Goal: Task Accomplishment & Management: Manage account settings

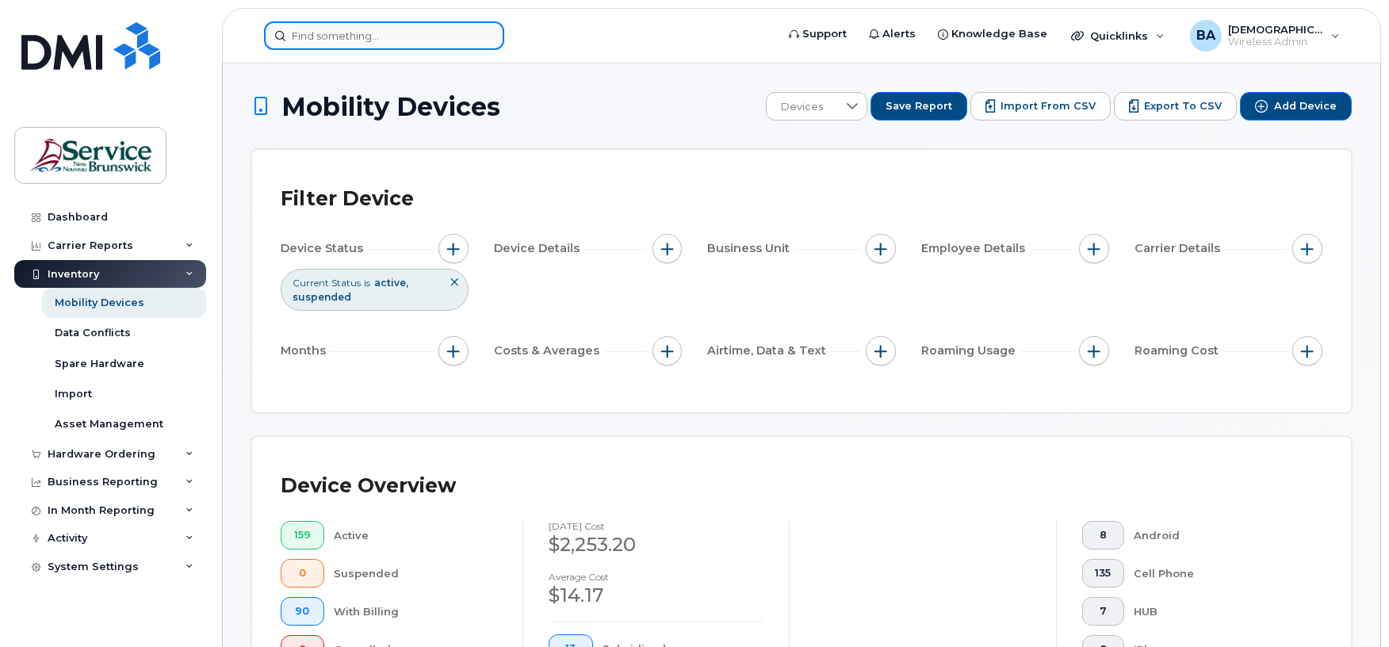
click at [299, 45] on input at bounding box center [384, 35] width 240 height 29
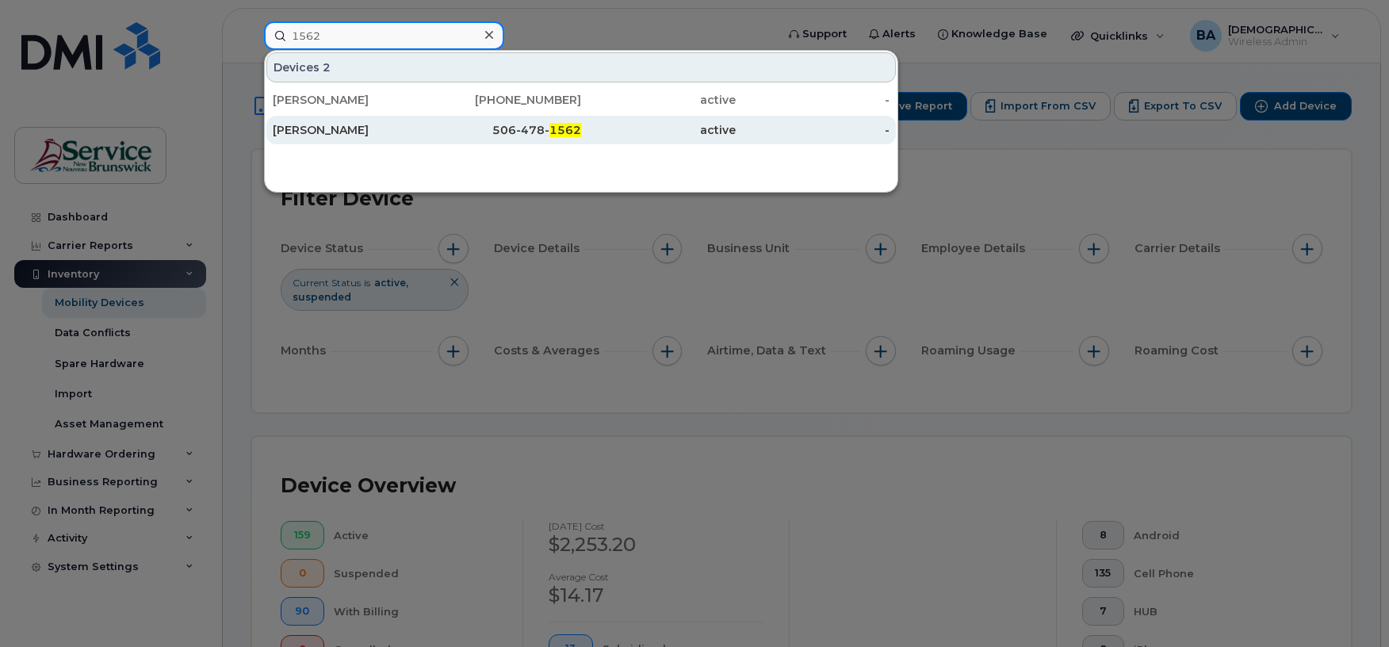
type input "1562"
click at [283, 127] on div "Ian Lodge" at bounding box center [350, 130] width 155 height 16
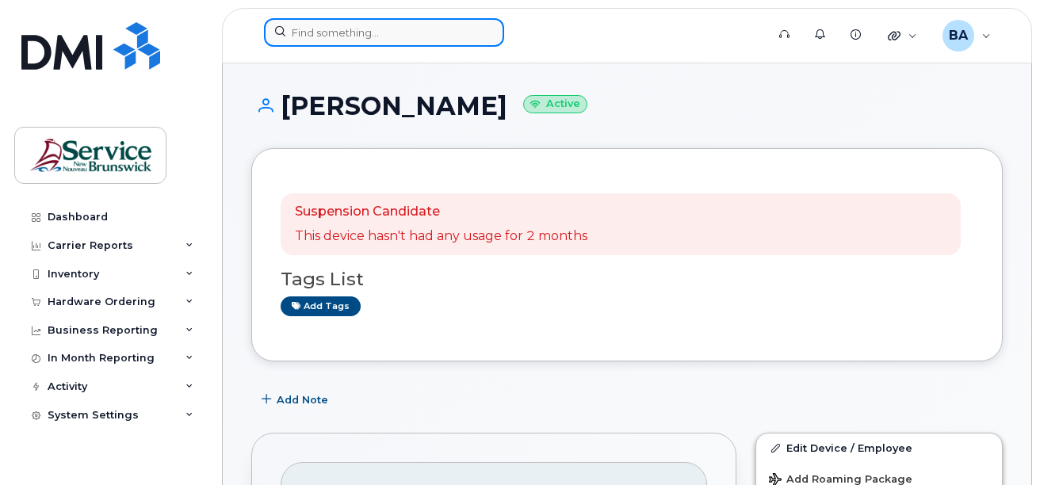
click at [412, 29] on input at bounding box center [384, 32] width 240 height 29
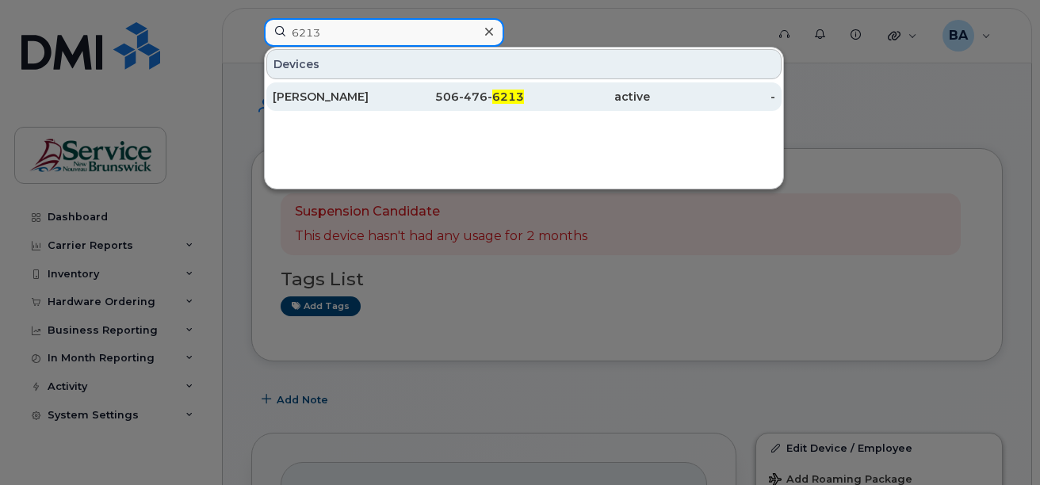
type input "6213"
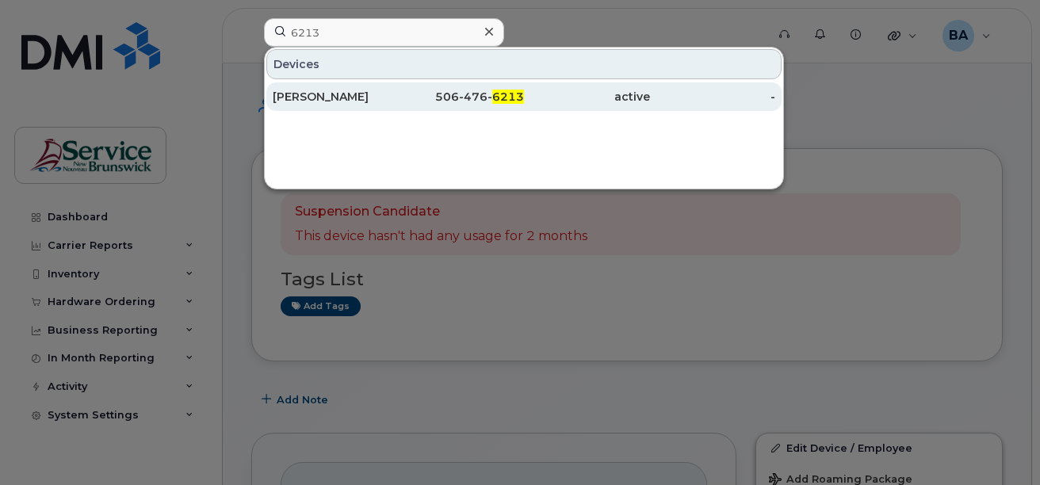
click at [323, 97] on div "[PERSON_NAME]" at bounding box center [336, 97] width 126 height 16
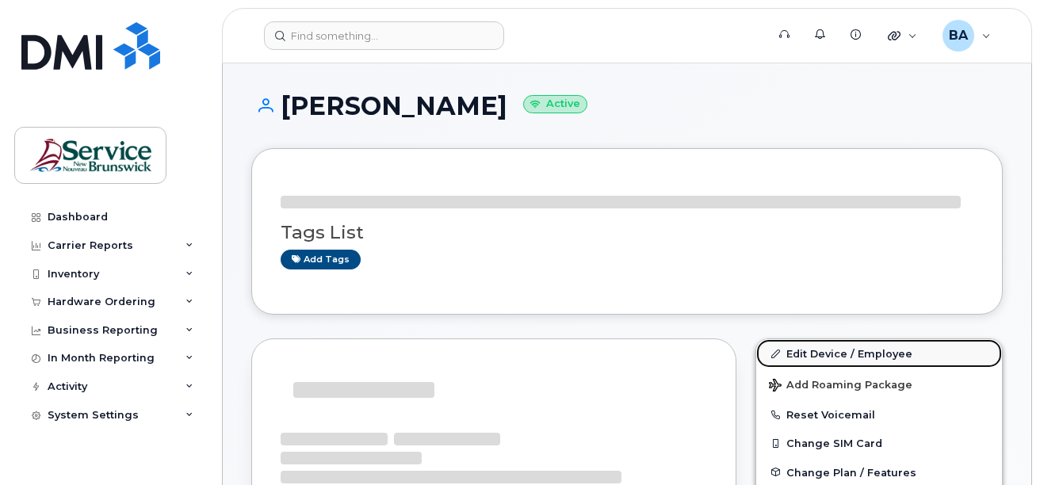
click at [810, 349] on link "Edit Device / Employee" at bounding box center [879, 353] width 246 height 29
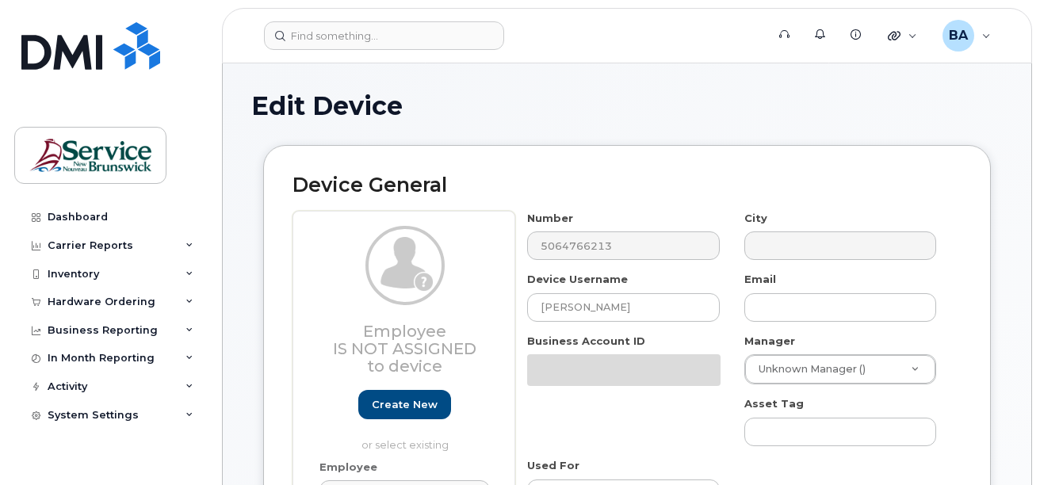
select select "35202606"
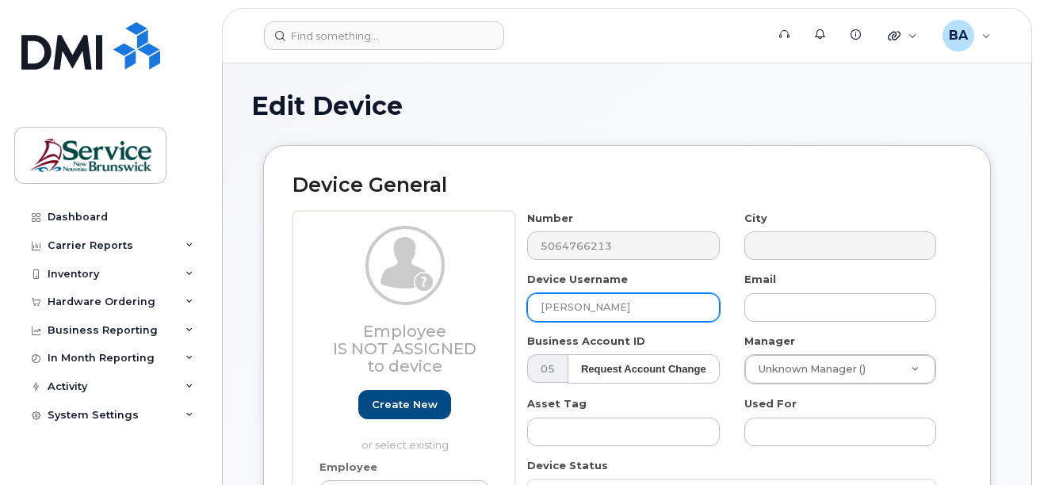
click at [642, 315] on input "[PERSON_NAME]" at bounding box center [623, 307] width 192 height 29
click at [642, 315] on input "Ian Lodge" at bounding box center [623, 307] width 192 height 29
type input "Spare"
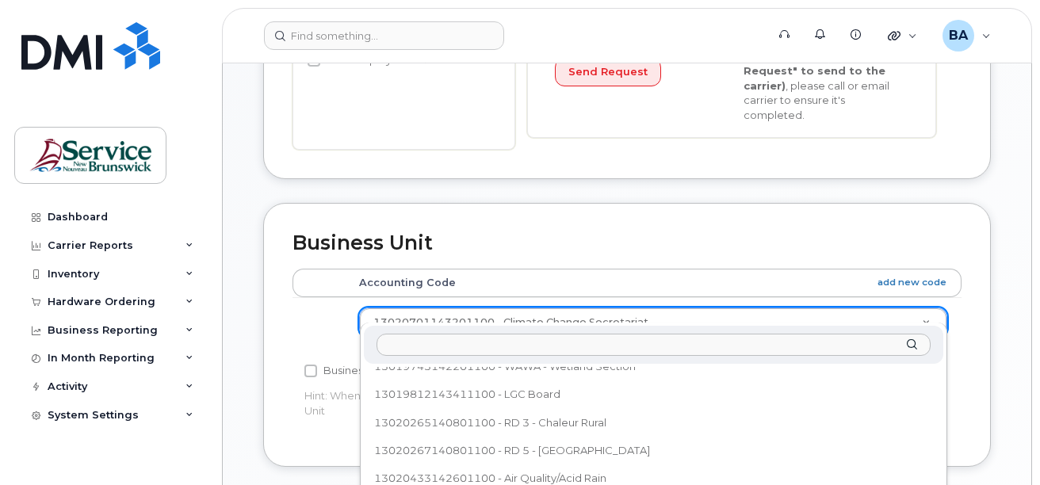
scroll to position [615, 0]
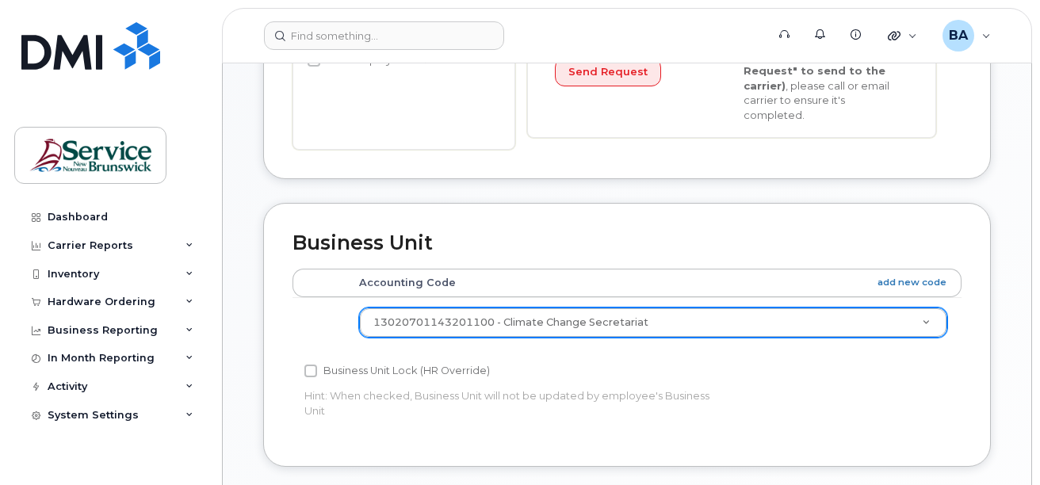
click at [1037, 456] on body "Support Alerts Knowledge Base Quicklinks Suspend / Cancel Device Change SIM Car…" at bounding box center [520, 244] width 1040 height 1440
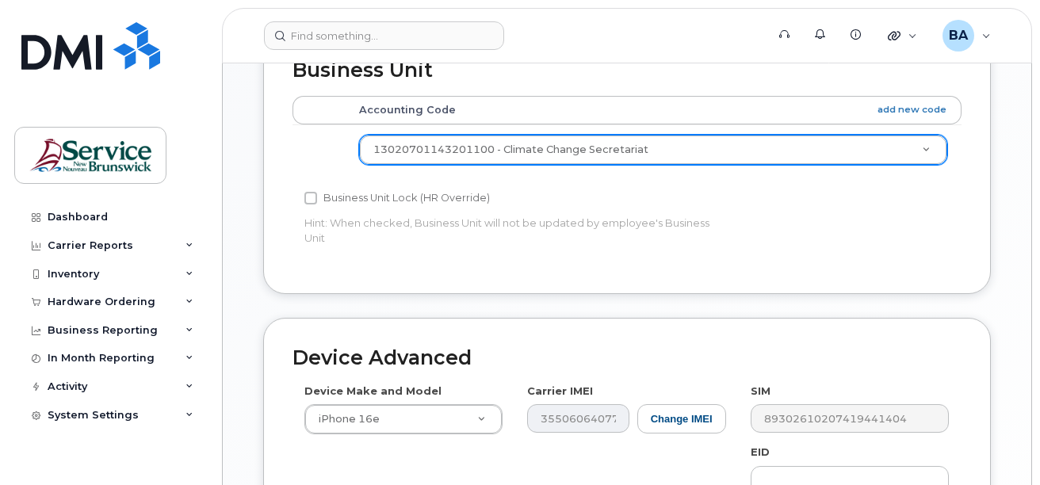
scroll to position [516, 0]
click at [946, 384] on div "SIM 89302610207419441404" at bounding box center [850, 409] width 223 height 50
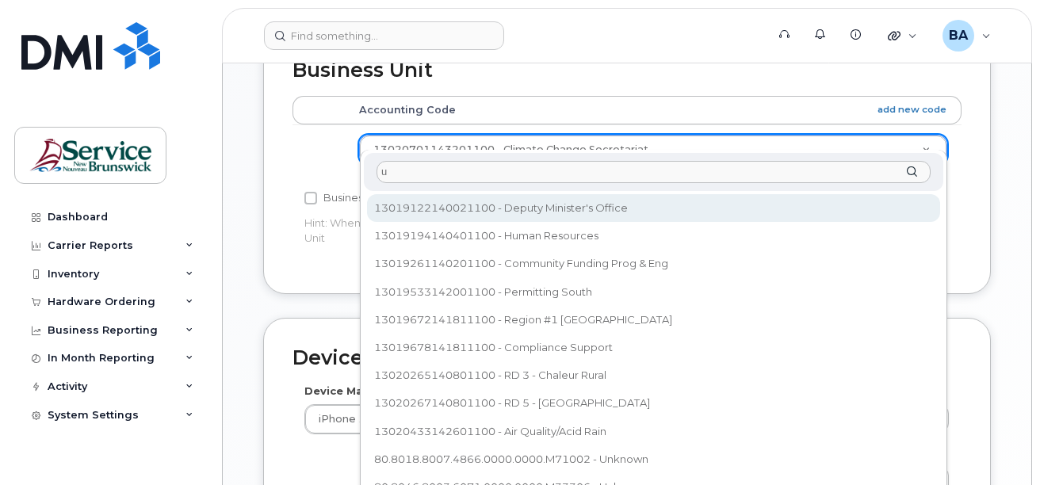
scroll to position [0, 0]
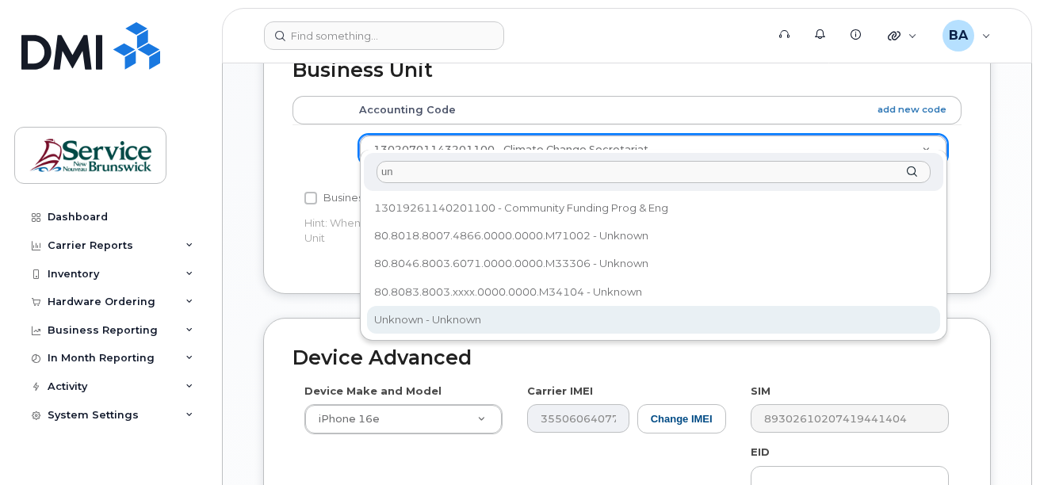
type input "un"
select select "34532060"
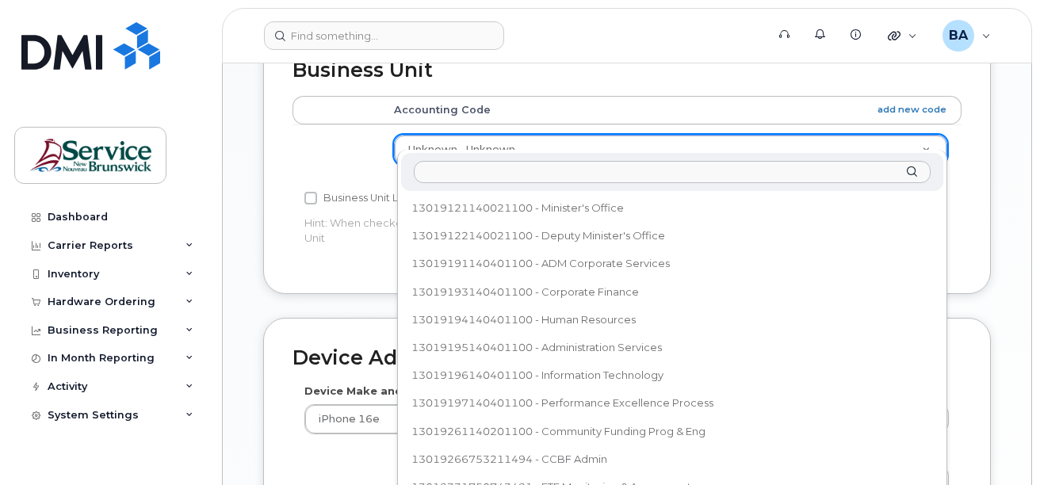
scroll to position [628, 0]
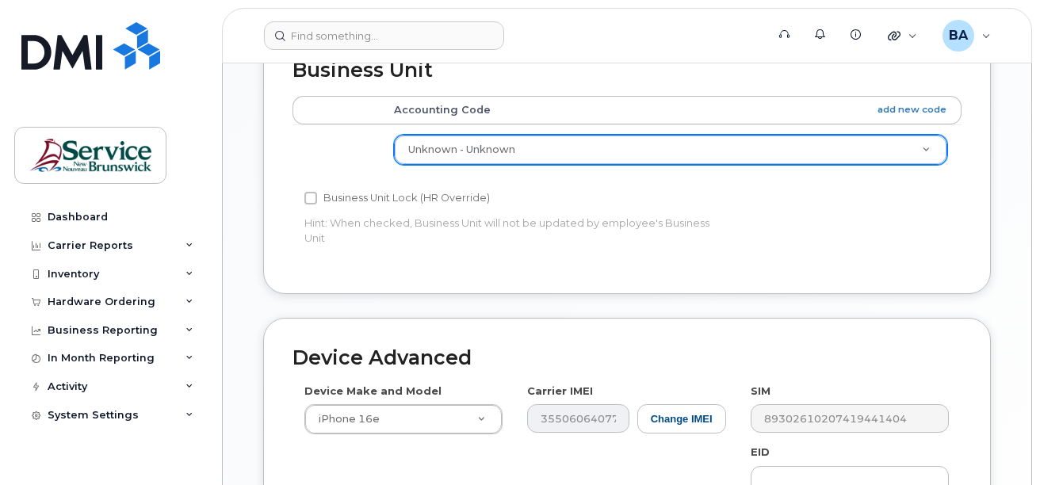
click at [1039, 447] on body "Support Alerts Knowledge Base Quicklinks Suspend / Cancel Device Change SIM Car…" at bounding box center [520, 72] width 1040 height 1440
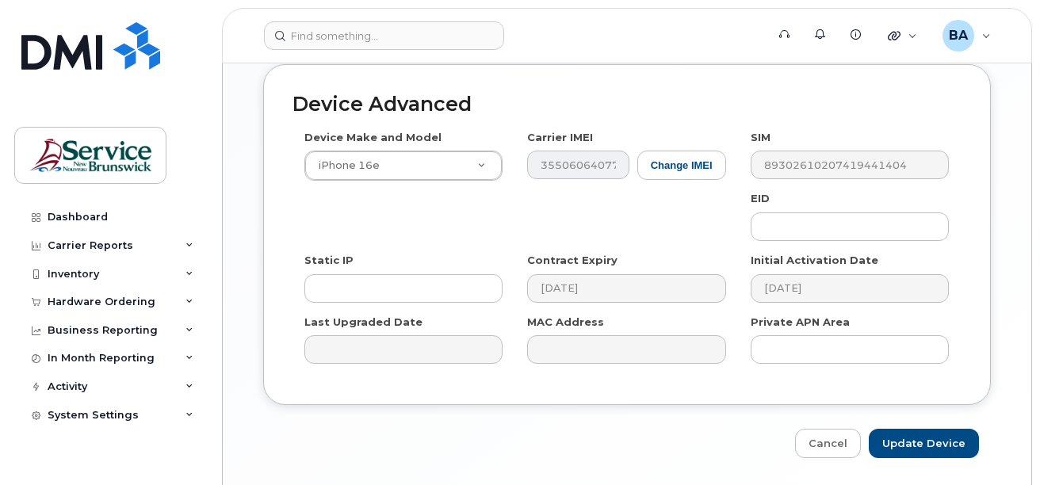
scroll to position [939, 0]
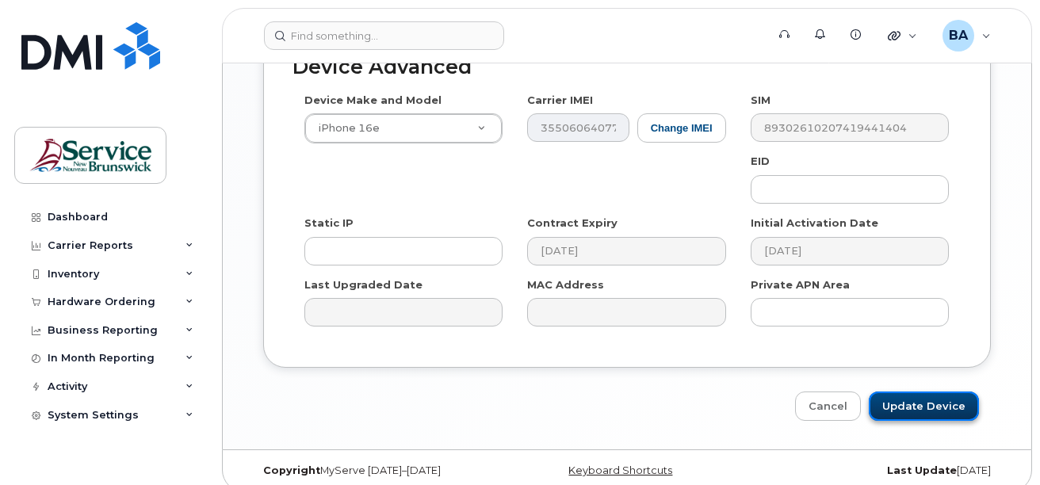
click at [923, 400] on input "Update Device" at bounding box center [924, 406] width 110 height 29
type input "Saving..."
